Goal: Information Seeking & Learning: Learn about a topic

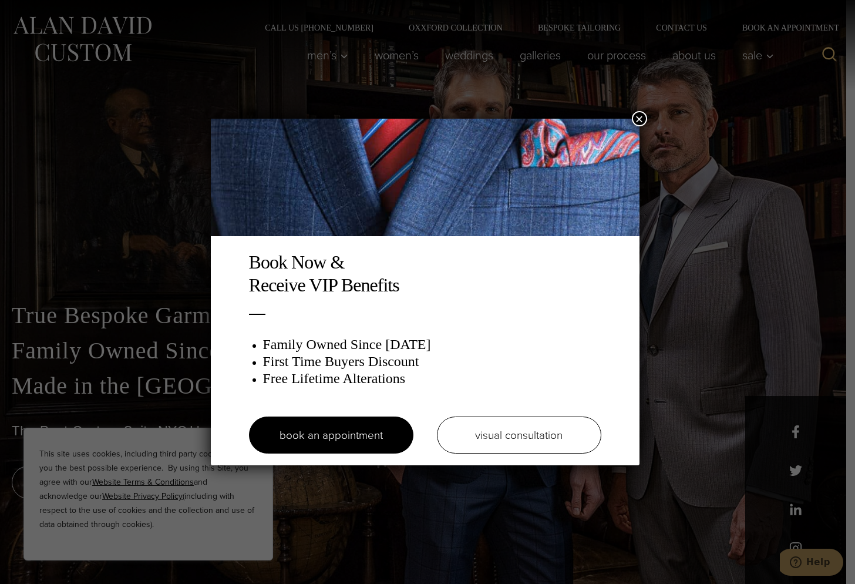
click at [641, 110] on div "Book Now & Receive VIP Benefits Family Owned Since [DATE] First Time Buyers Dis…" at bounding box center [427, 292] width 855 height 584
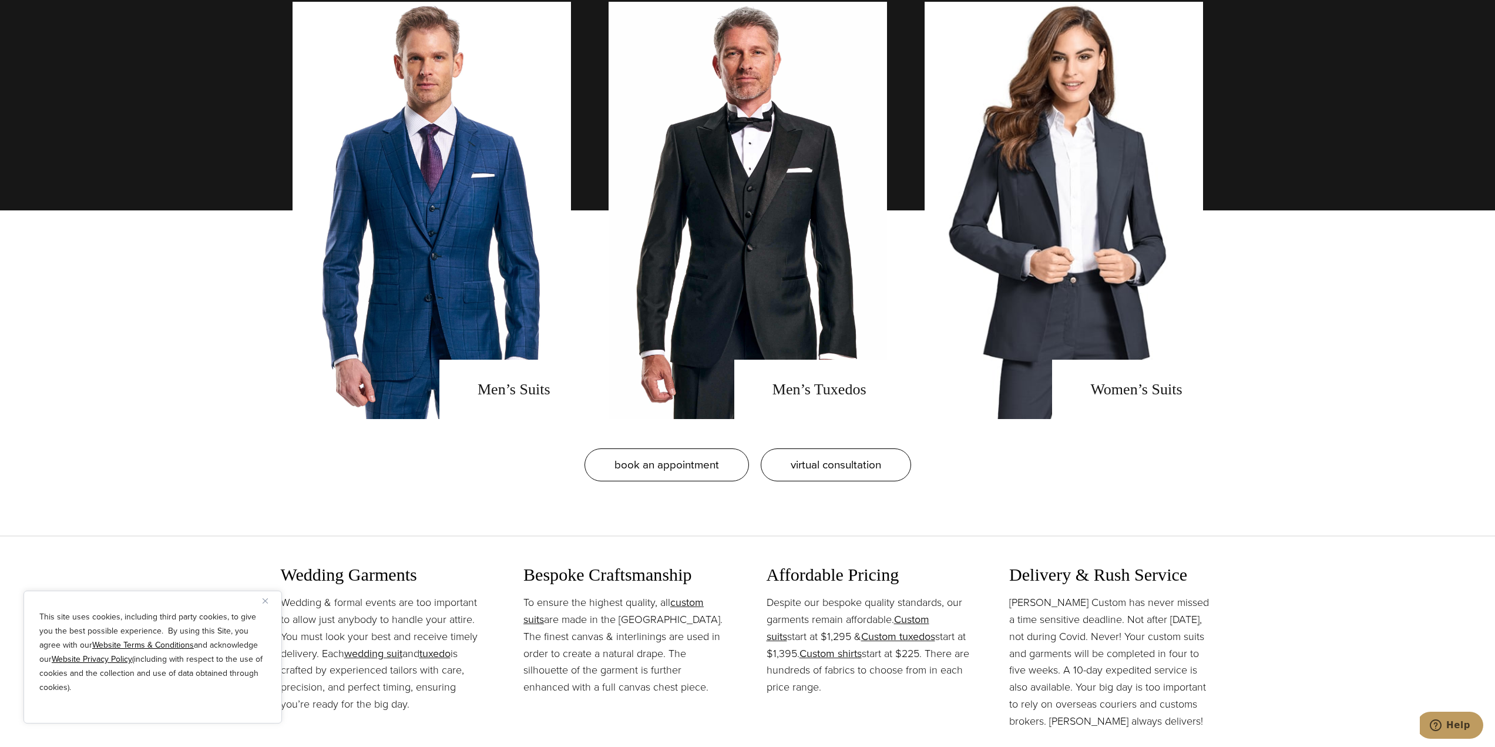
scroll to position [1116, 0]
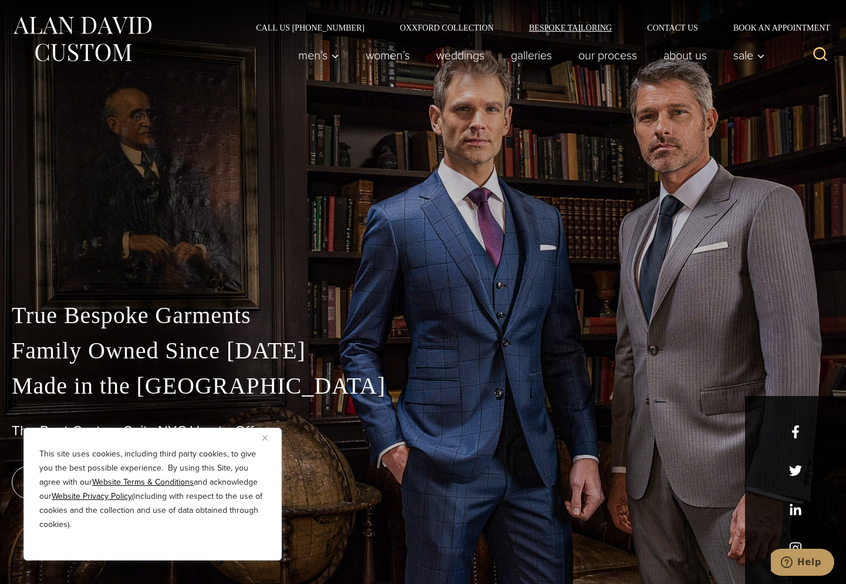
click at [589, 31] on link "Bespoke Tailoring" at bounding box center [571, 27] width 118 height 8
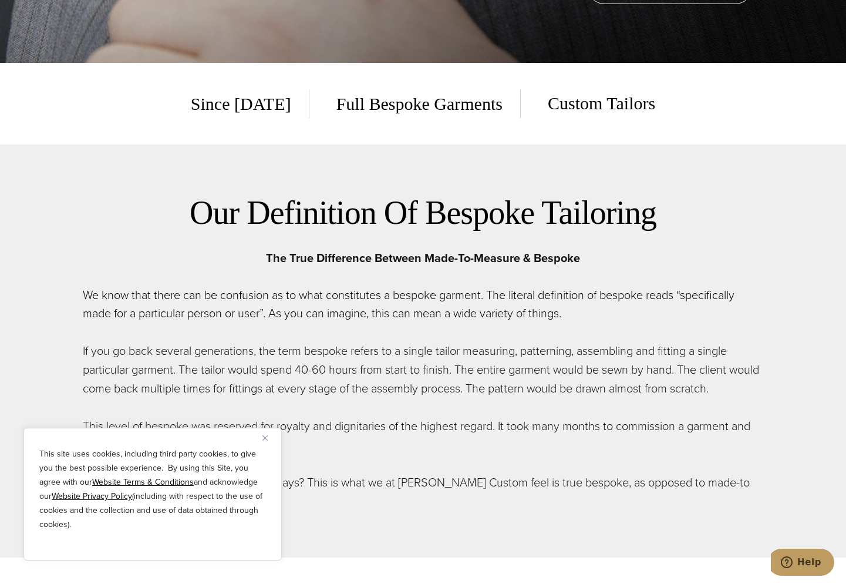
scroll to position [529, 0]
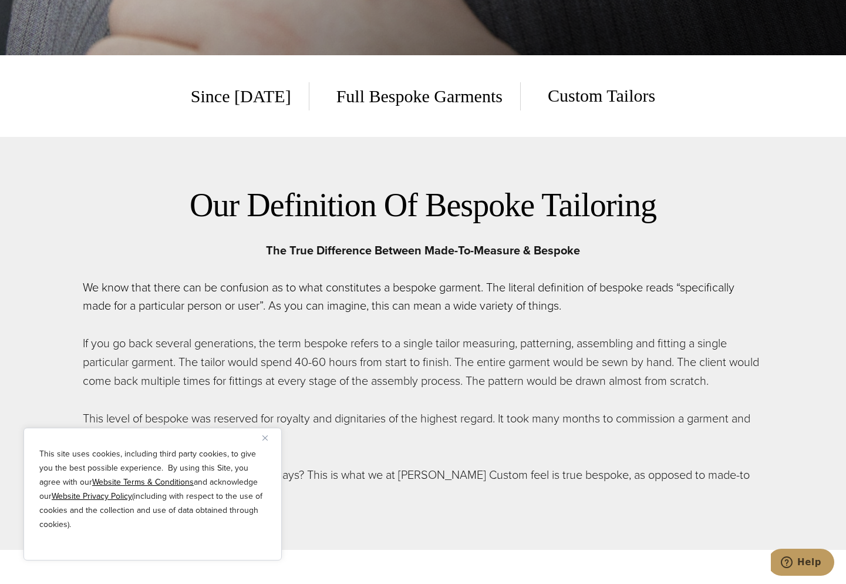
click at [267, 438] on img "Close" at bounding box center [265, 437] width 5 height 5
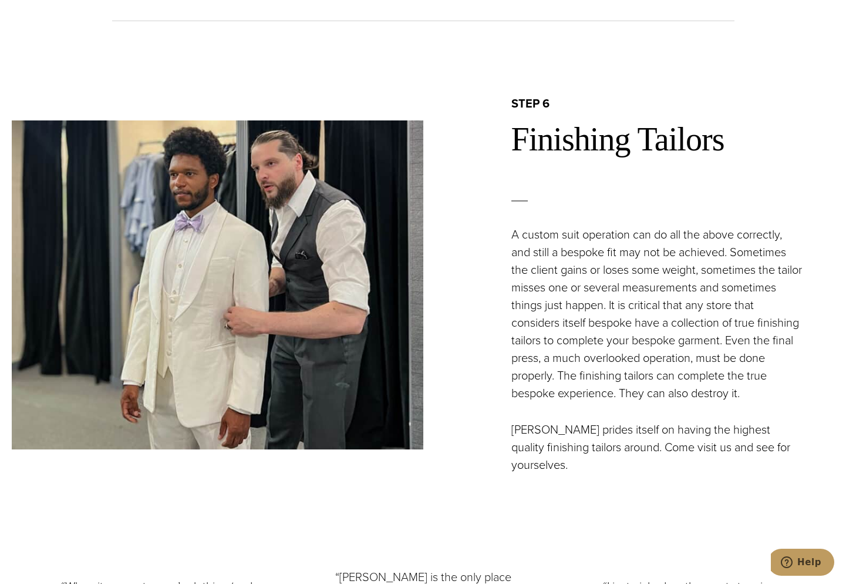
scroll to position [3818, 0]
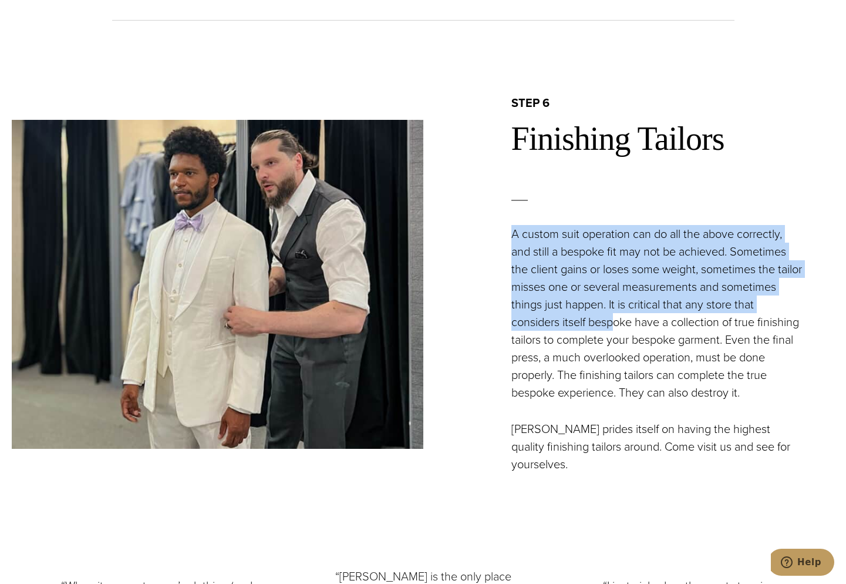
drag, startPoint x: 505, startPoint y: 236, endPoint x: 640, endPoint y: 318, distance: 157.7
click at [640, 318] on div "step 6 Finishing Tailors A custom suit operation can do all the above correctly…" at bounding box center [630, 284] width 412 height 378
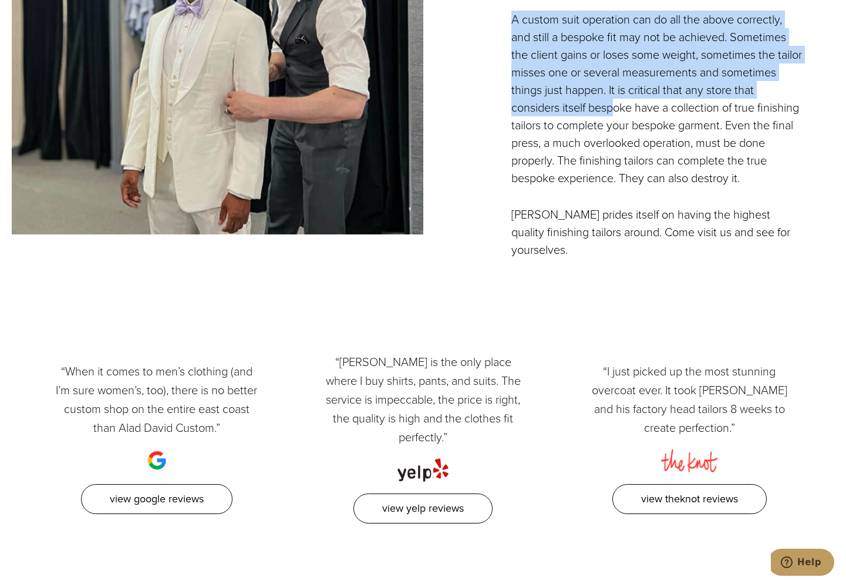
scroll to position [4053, 0]
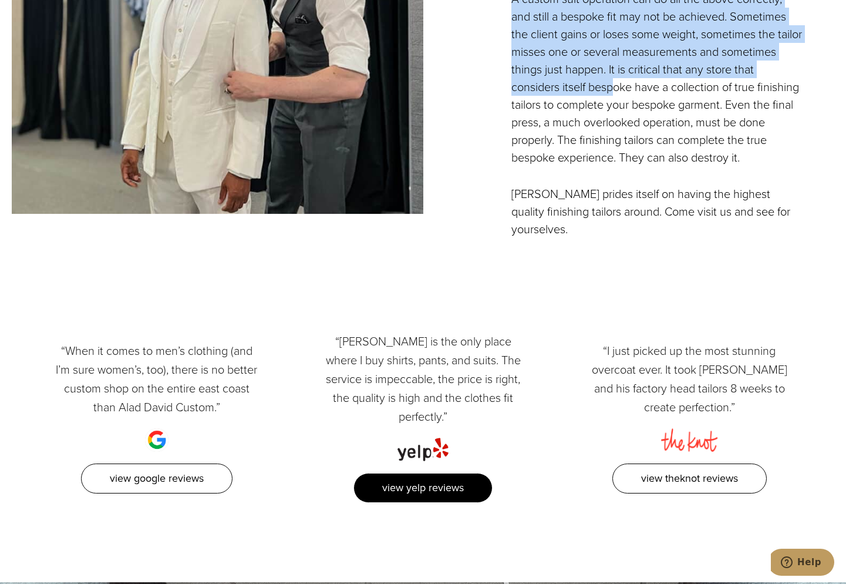
click at [431, 473] on link "View Yelp Reviews" at bounding box center [423, 488] width 139 height 30
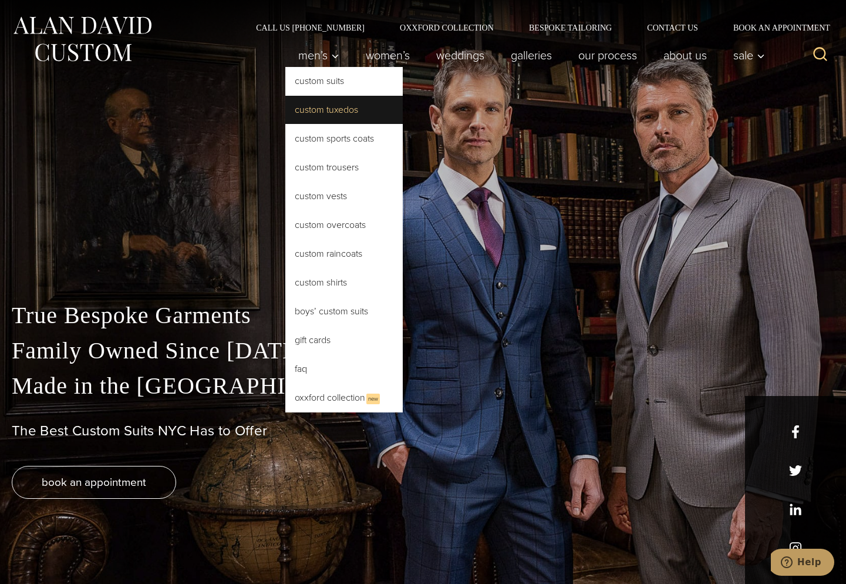
click at [325, 105] on link "Custom Tuxedos" at bounding box center [343, 110] width 117 height 28
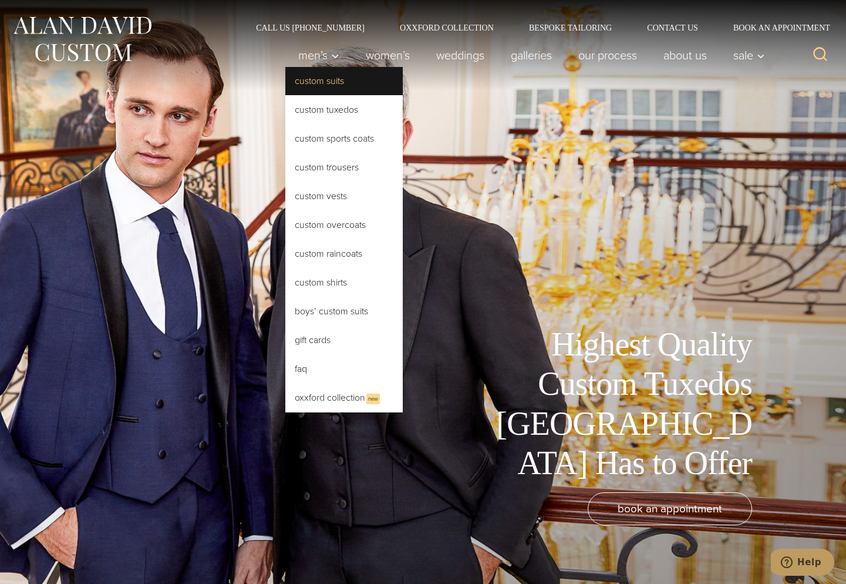
click at [318, 79] on link "Custom Suits" at bounding box center [343, 81] width 117 height 28
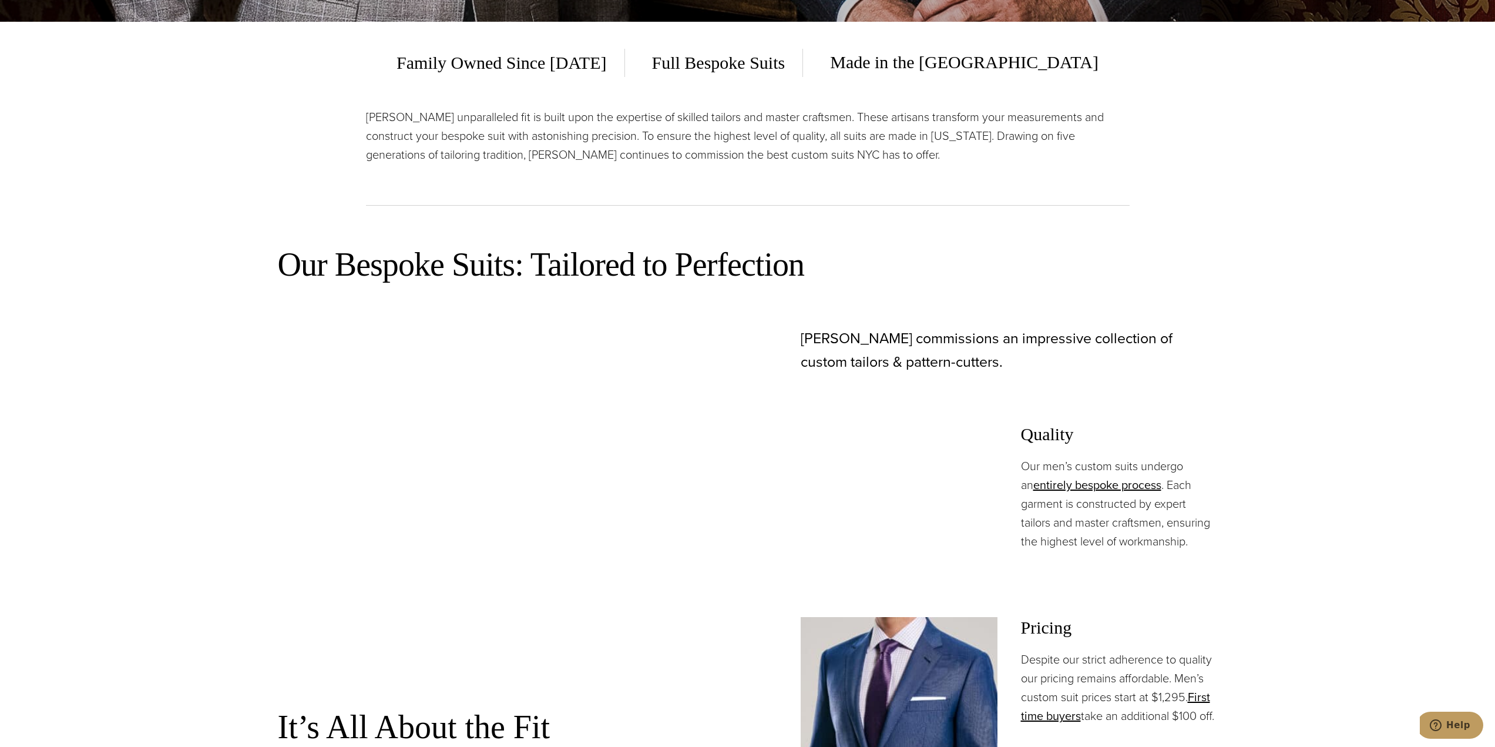
scroll to position [705, 0]
